Goal: Task Accomplishment & Management: Manage account settings

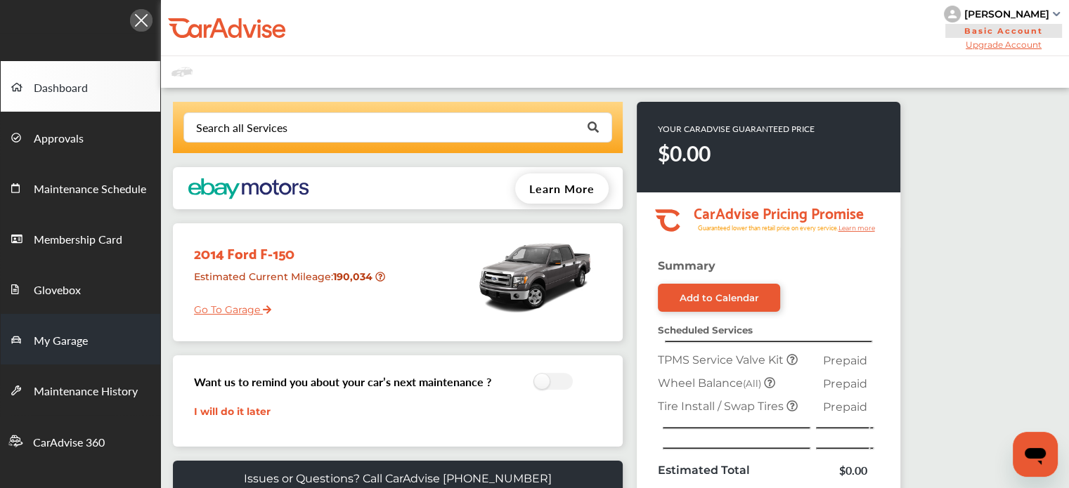
click at [61, 339] on span "My Garage" at bounding box center [61, 341] width 54 height 18
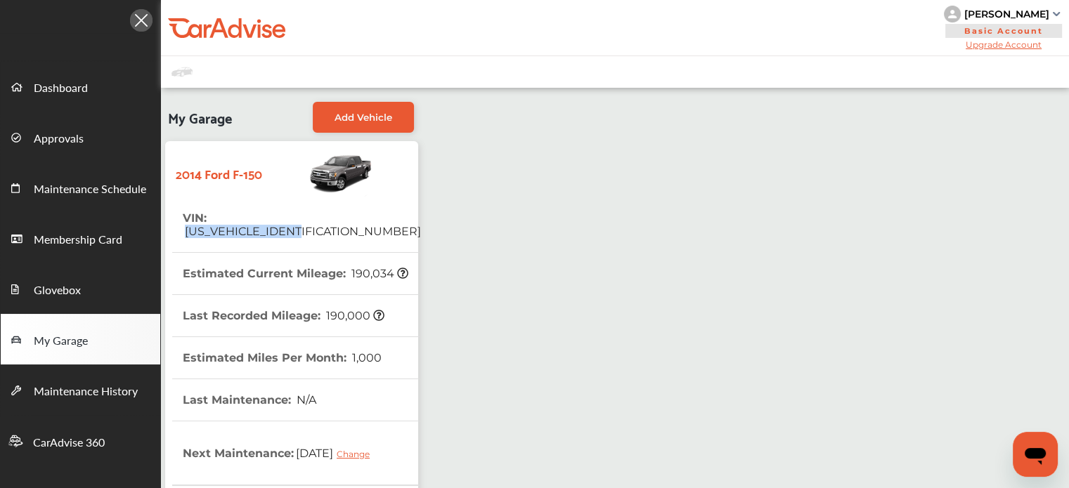
drag, startPoint x: 338, startPoint y: 222, endPoint x: 208, endPoint y: 219, distance: 130.0
click at [208, 219] on tr "VIN : [US_VEHICLE_IDENTIFICATION_NUMBER]" at bounding box center [296, 225] width 249 height 56
copy span "[US_VEHICLE_IDENTIFICATION_NUMBER]"
click at [316, 253] on th "Estimated Current Mileage : 190,034" at bounding box center [296, 273] width 226 height 41
drag, startPoint x: 328, startPoint y: 216, endPoint x: 211, endPoint y: 217, distance: 117.4
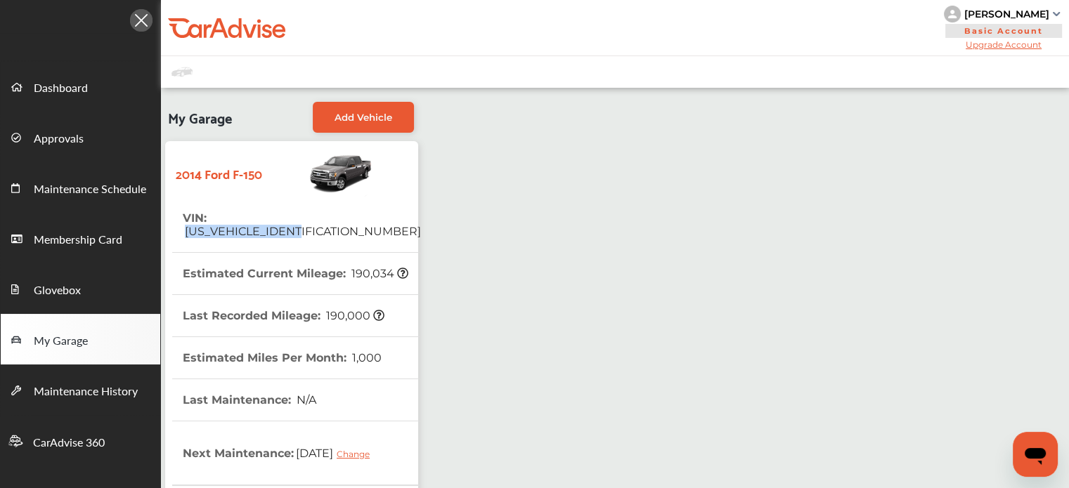
click at [211, 217] on tr "VIN : [US_VEHICLE_IDENTIFICATION_NUMBER]" at bounding box center [296, 225] width 249 height 56
